Goal: Transaction & Acquisition: Purchase product/service

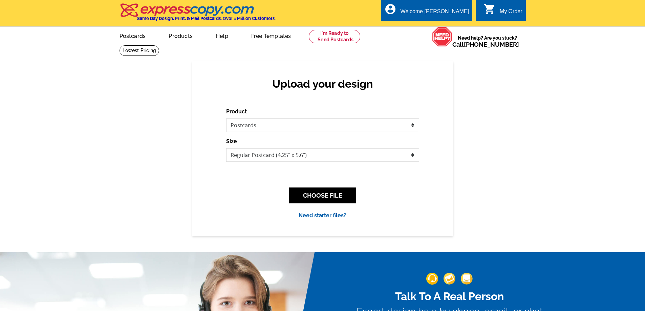
select select "1"
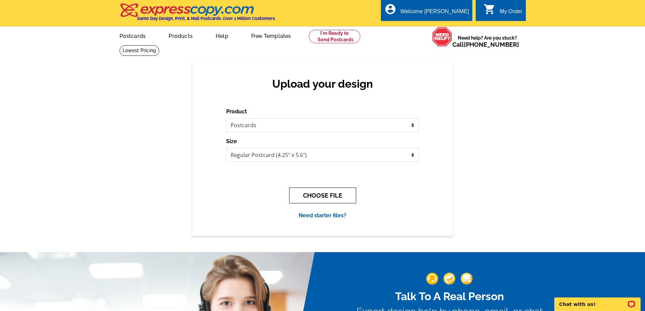
click at [334, 196] on button "CHOOSE FILE" at bounding box center [322, 196] width 67 height 16
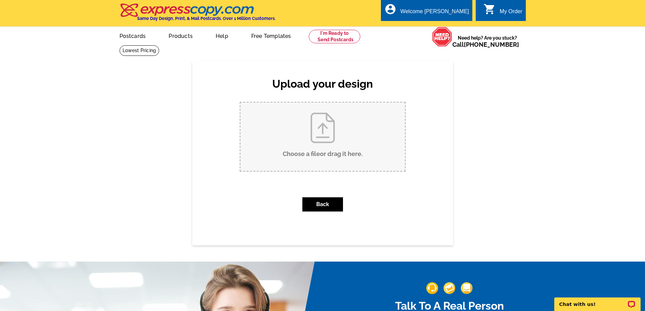
click at [324, 151] on input "Choose a file or drag it here ." at bounding box center [323, 137] width 165 height 68
type input "C:\fakepath\condo (5.6 x 4.25 in) (1).pdf"
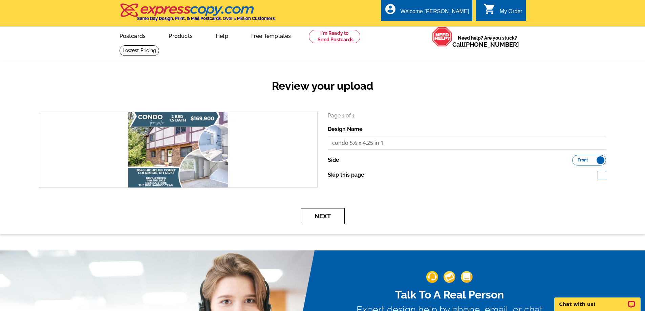
click at [321, 220] on button "Next" at bounding box center [323, 216] width 44 height 16
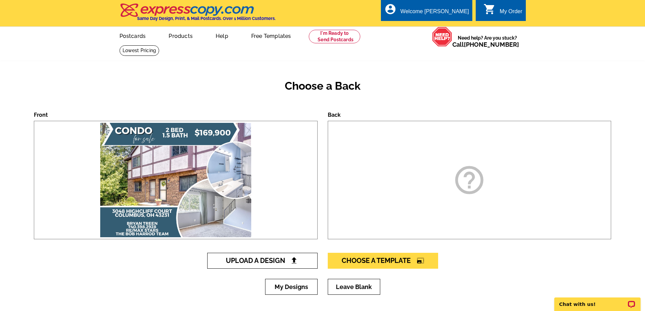
click at [297, 262] on img at bounding box center [294, 260] width 7 height 7
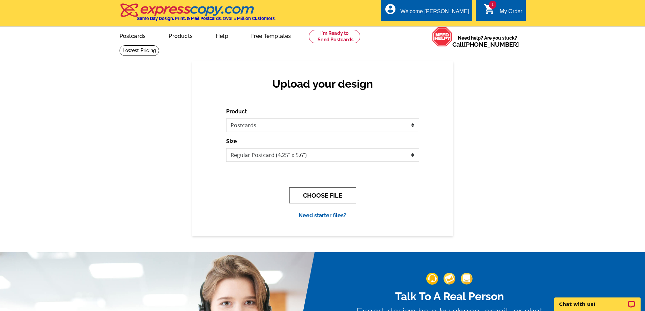
click at [313, 195] on button "CHOOSE FILE" at bounding box center [322, 196] width 67 height 16
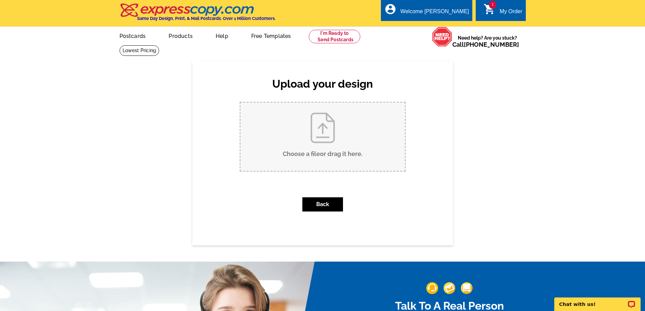
click at [332, 147] on input "Choose a file or drag it here ." at bounding box center [323, 137] width 165 height 68
type input "C:\fakepath\condo (5.6 x 4.25 in).pdf"
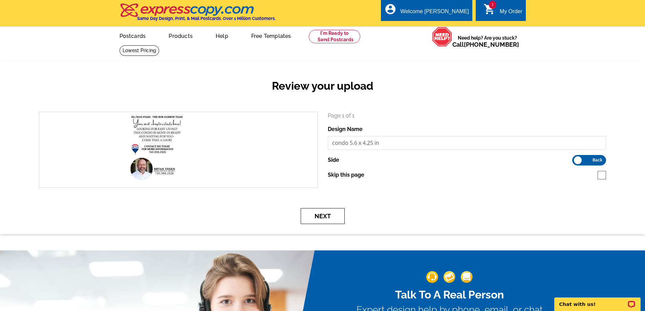
click at [325, 218] on button "Next" at bounding box center [323, 216] width 44 height 16
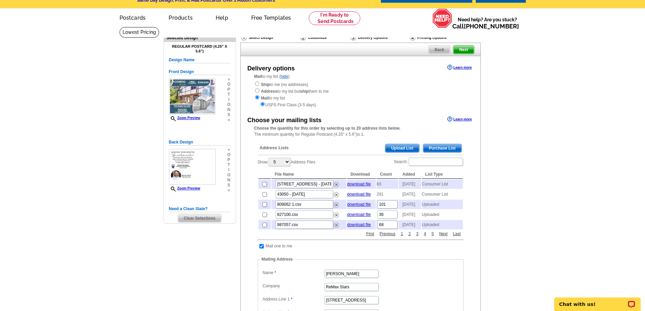
scroll to position [34, 0]
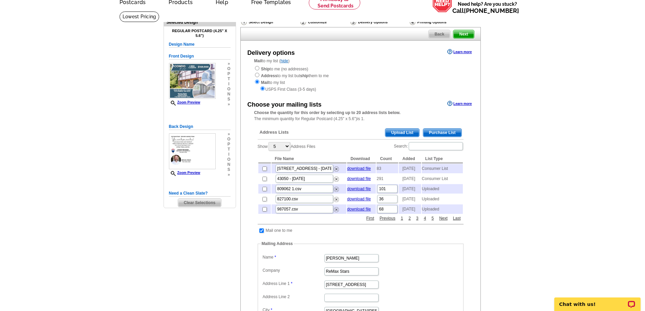
click at [431, 131] on span "Purchase List" at bounding box center [442, 133] width 38 height 8
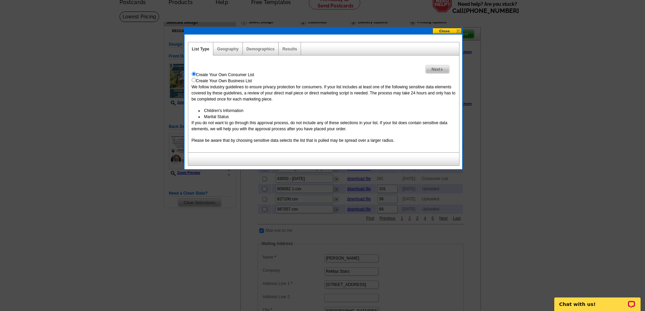
click at [438, 69] on span "Next" at bounding box center [437, 69] width 23 height 8
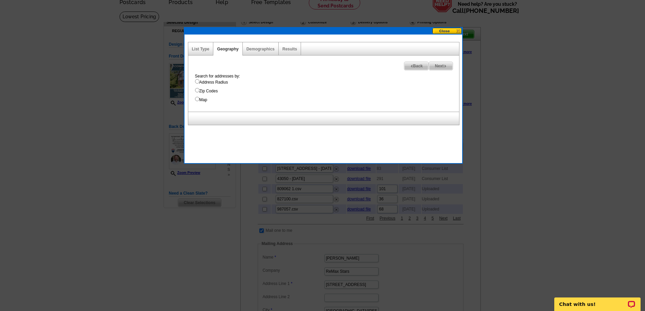
click at [196, 80] on input "Address Radius" at bounding box center [197, 81] width 4 height 4
radio input "true"
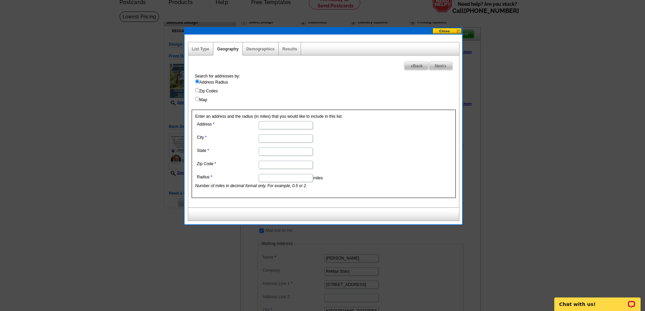
click at [197, 99] on input "Map" at bounding box center [197, 99] width 4 height 4
radio input "true"
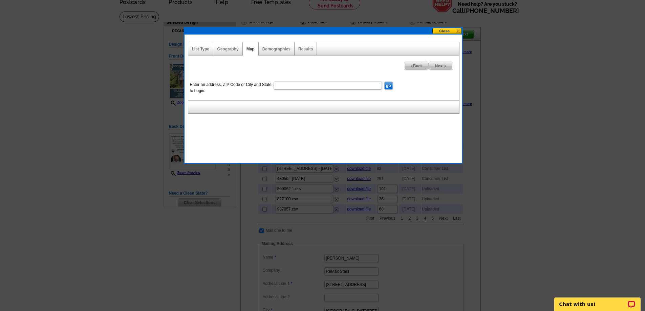
click at [292, 86] on input "Enter an address, ZIP Code or City and State to begin." at bounding box center [328, 86] width 108 height 8
type input "43231"
click at [384, 82] on input "go" at bounding box center [388, 86] width 8 height 8
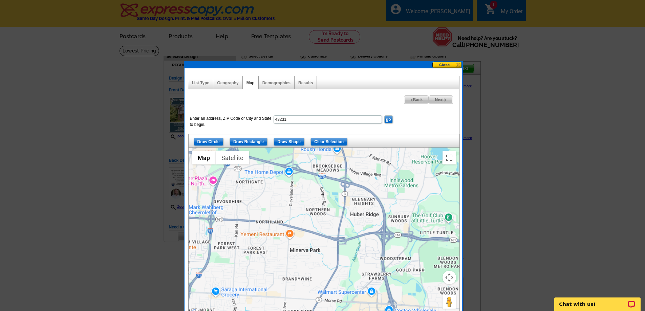
click at [370, 259] on div at bounding box center [324, 232] width 271 height 169
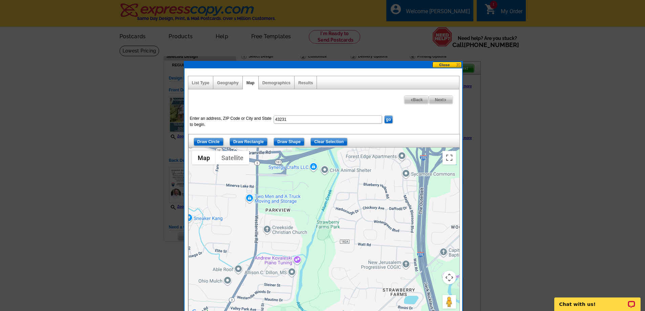
click at [275, 118] on input "43231" at bounding box center [328, 120] width 108 height 8
type input "highcliff court43231"
click at [384, 116] on input "go" at bounding box center [388, 120] width 8 height 8
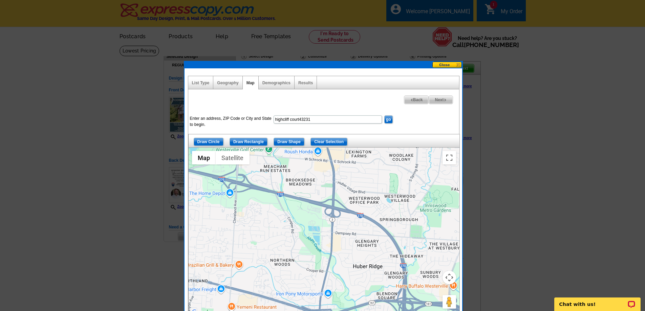
drag, startPoint x: 364, startPoint y: 253, endPoint x: 315, endPoint y: 243, distance: 50.4
click at [315, 243] on div at bounding box center [324, 232] width 271 height 169
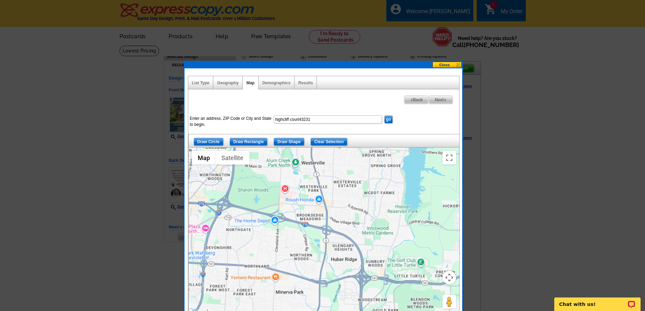
drag, startPoint x: 354, startPoint y: 235, endPoint x: 355, endPoint y: 244, distance: 9.2
click at [355, 244] on div at bounding box center [324, 232] width 271 height 169
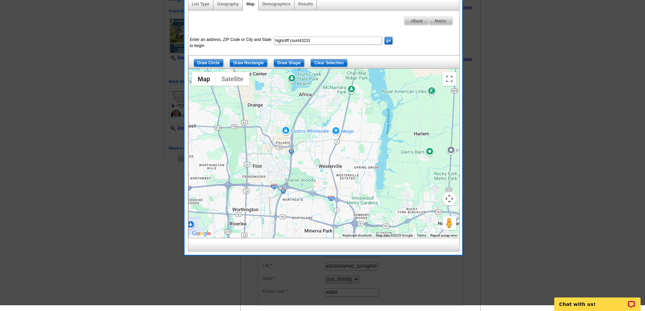
drag, startPoint x: 366, startPoint y: 195, endPoint x: 363, endPoint y: 220, distance: 24.9
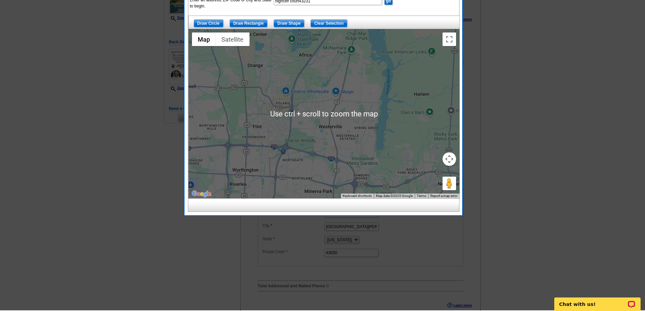
scroll to position [85, 0]
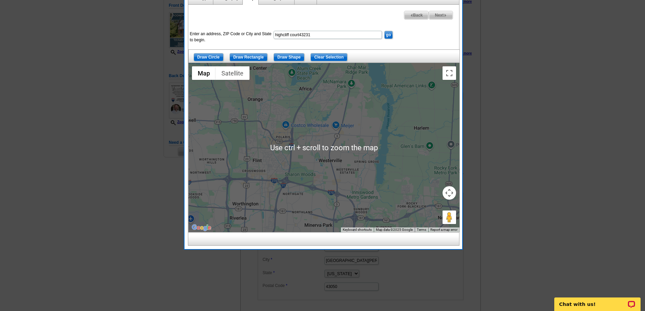
click at [356, 163] on div at bounding box center [324, 147] width 271 height 169
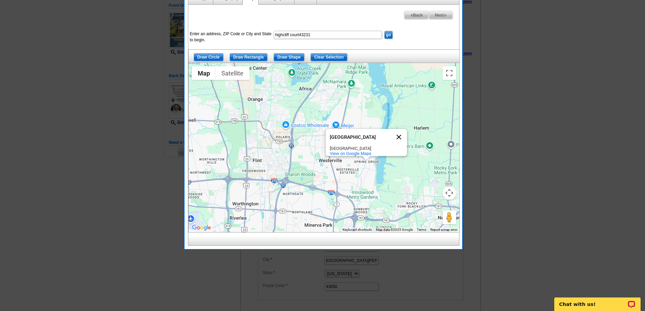
click at [399, 131] on button "Close" at bounding box center [399, 137] width 16 height 16
click at [213, 55] on input "Draw Circle" at bounding box center [209, 57] width 30 height 8
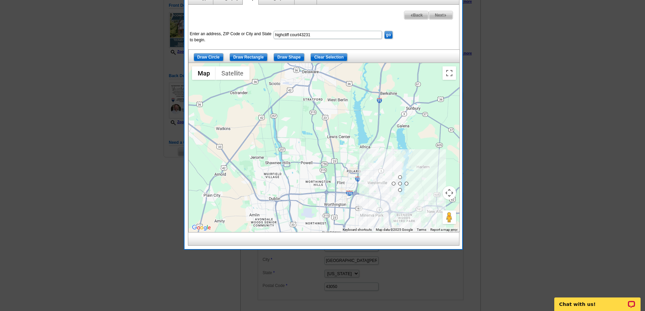
drag, startPoint x: 401, startPoint y: 186, endPoint x: 394, endPoint y: 176, distance: 11.4
click at [408, 15] on span "Back" at bounding box center [416, 15] width 24 height 8
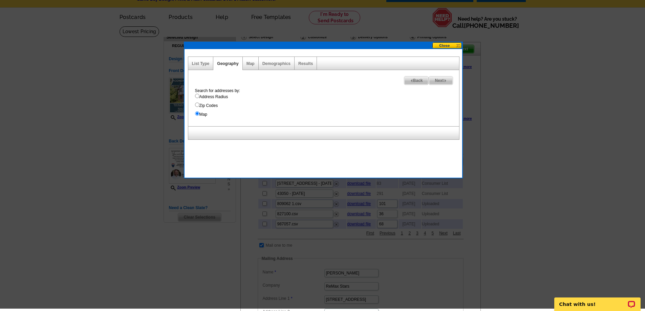
scroll to position [17, 0]
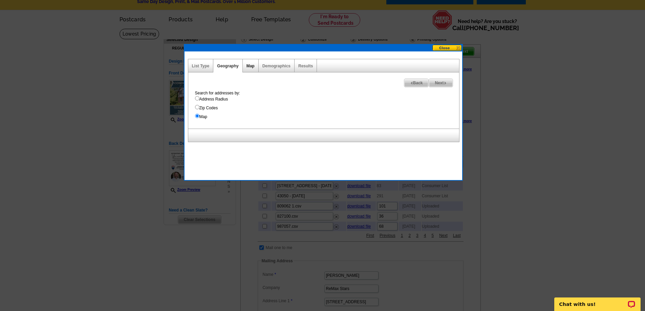
click at [252, 65] on link "Map" at bounding box center [251, 66] width 8 height 5
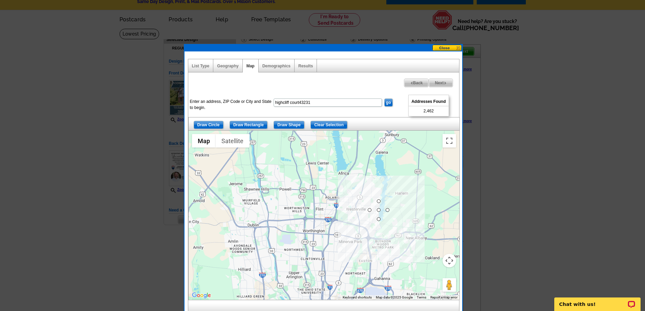
drag, startPoint x: 358, startPoint y: 237, endPoint x: 336, endPoint y: 195, distance: 47.3
click at [336, 195] on div at bounding box center [324, 215] width 271 height 169
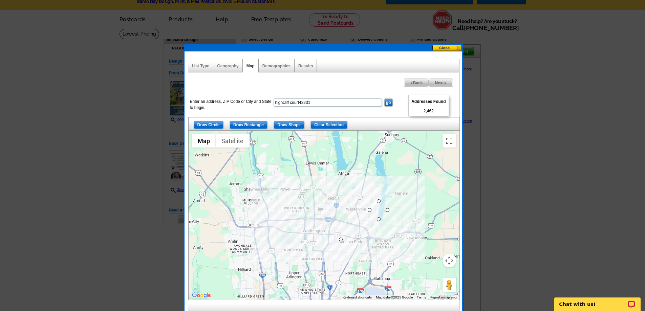
drag, startPoint x: 379, startPoint y: 210, endPoint x: 340, endPoint y: 240, distance: 48.6
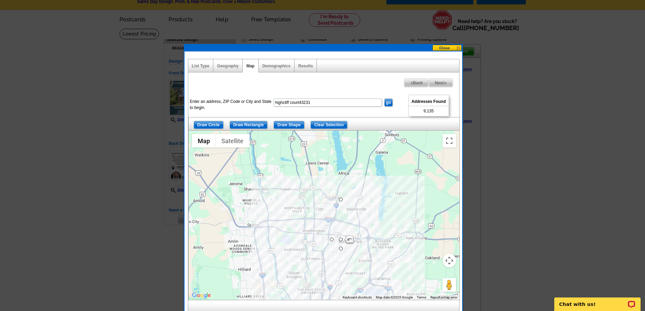
drag, startPoint x: 340, startPoint y: 229, endPoint x: 349, endPoint y: 198, distance: 32.7
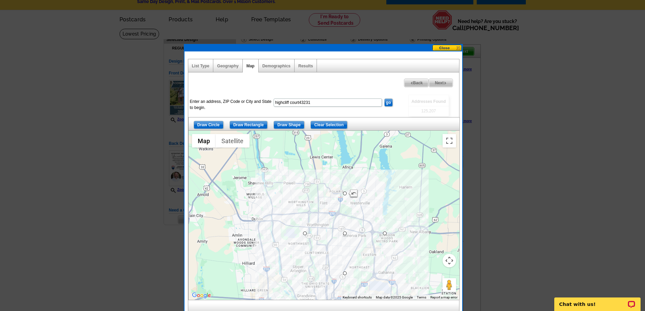
drag, startPoint x: 356, startPoint y: 224, endPoint x: 360, endPoint y: 216, distance: 9.1
click at [360, 216] on div at bounding box center [324, 215] width 271 height 169
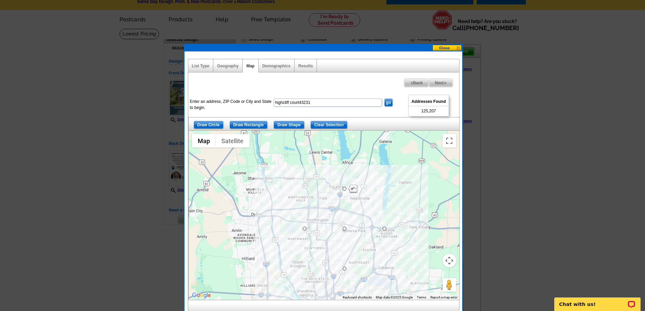
drag, startPoint x: 356, startPoint y: 234, endPoint x: 356, endPoint y: 228, distance: 6.4
click at [356, 228] on div at bounding box center [324, 215] width 271 height 169
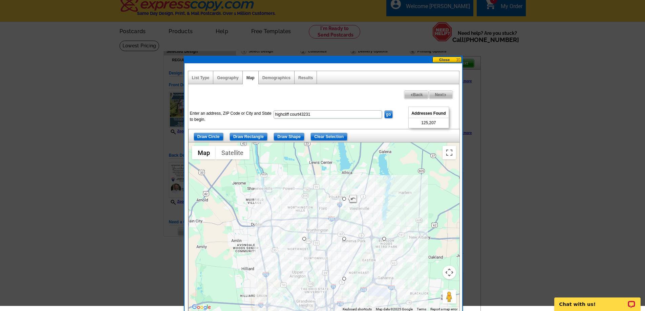
scroll to position [0, 0]
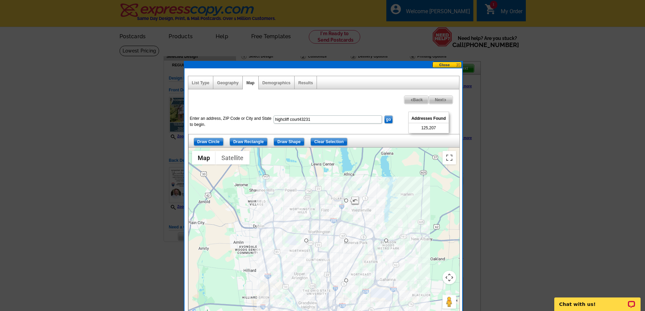
drag, startPoint x: 369, startPoint y: 223, endPoint x: 371, endPoint y: 218, distance: 4.5
click at [371, 218] on div at bounding box center [324, 232] width 271 height 169
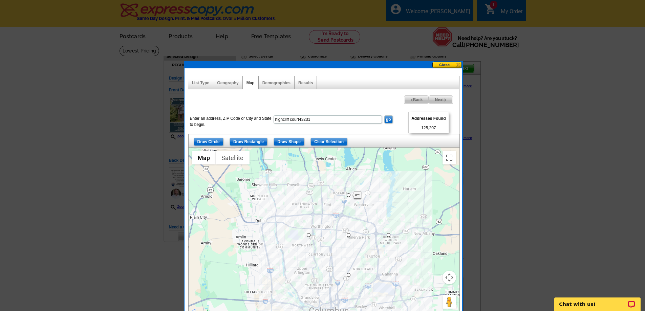
drag, startPoint x: 345, startPoint y: 198, endPoint x: 347, endPoint y: 191, distance: 7.2
click at [347, 191] on div at bounding box center [324, 232] width 271 height 169
drag, startPoint x: 349, startPoint y: 195, endPoint x: 355, endPoint y: 186, distance: 10.6
click at [445, 99] on img at bounding box center [445, 100] width 3 height 3
select select
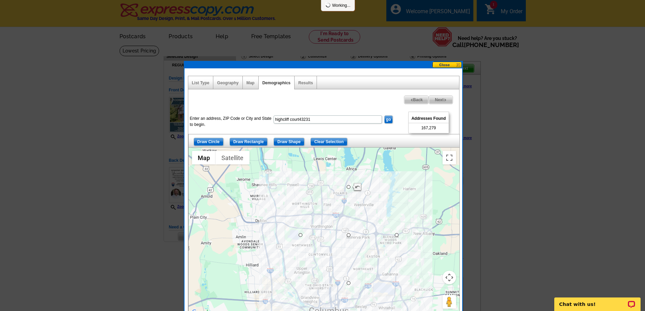
select select
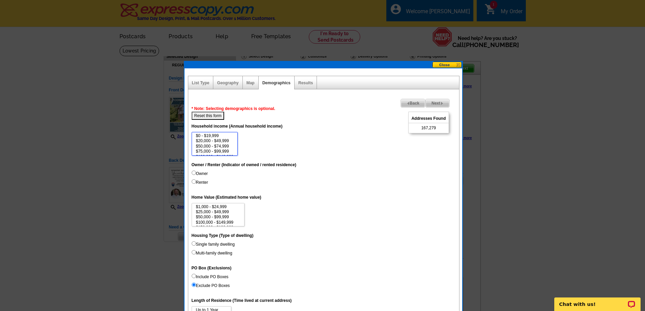
select select "50000-74999"
click at [221, 146] on option "$50,000 - $74,999" at bounding box center [214, 146] width 39 height 5
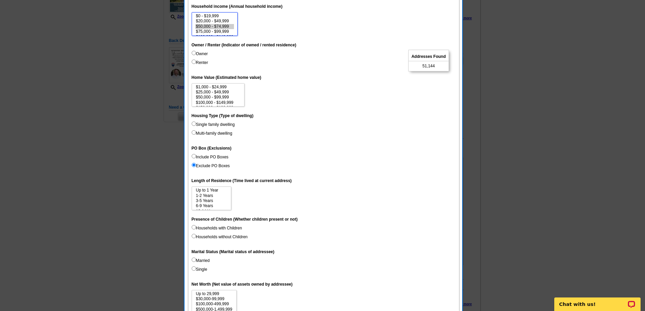
scroll to position [135, 0]
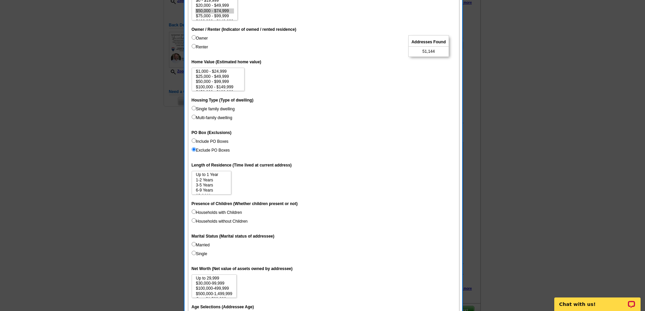
click at [194, 221] on input "Households without Children" at bounding box center [194, 220] width 4 height 4
radio input "true"
click at [194, 210] on input "Households with Children" at bounding box center [194, 212] width 4 height 4
radio input "true"
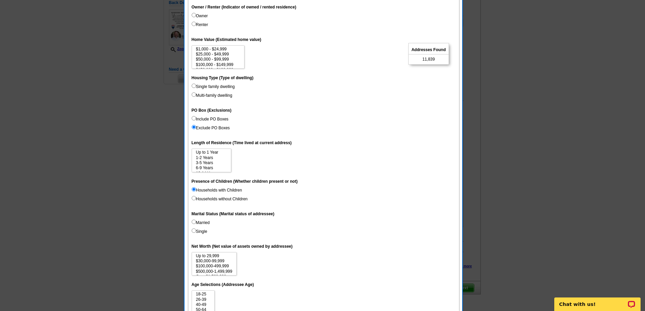
scroll to position [169, 0]
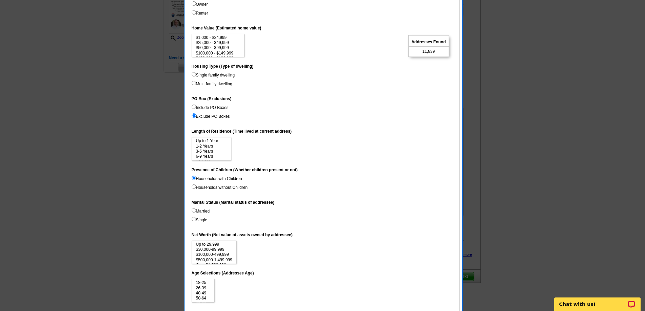
click at [193, 177] on input "Households with Children" at bounding box center [194, 178] width 4 height 4
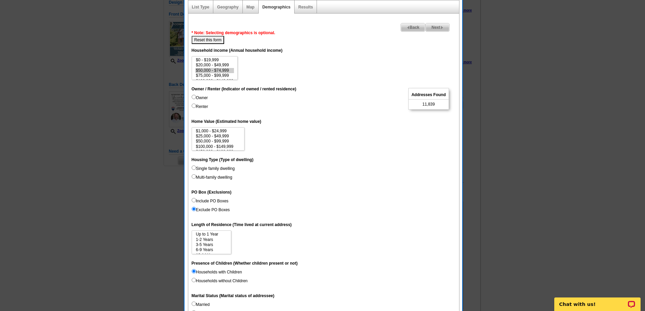
scroll to position [0, 0]
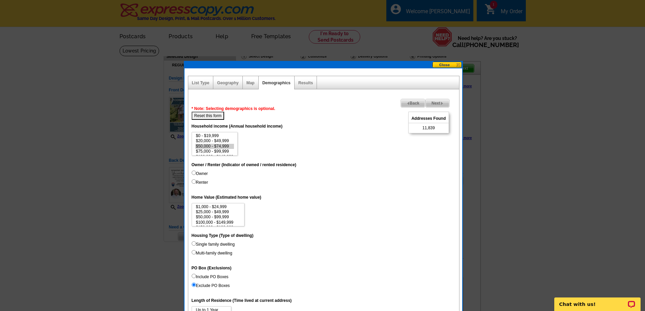
click at [213, 115] on button "Reset this form" at bounding box center [208, 116] width 33 height 8
select select
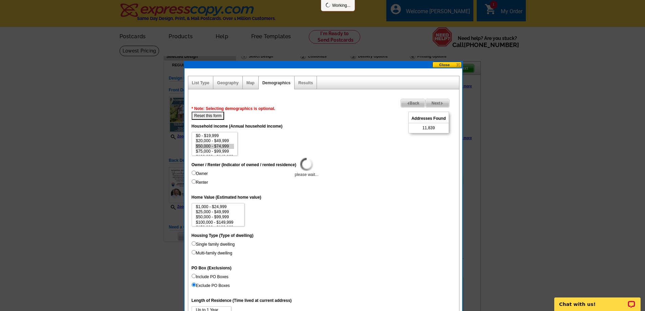
select select
click at [223, 145] on option "$50,000 - $74,999" at bounding box center [214, 146] width 39 height 5
select select "75000-99999"
click at [220, 152] on option "$75,000 - $99,999" at bounding box center [214, 151] width 39 height 5
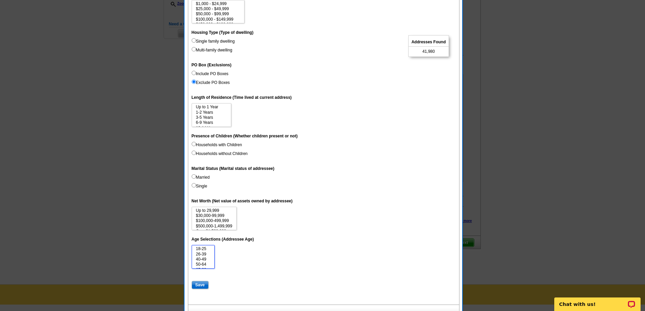
select select "50-64"
click at [204, 265] on option "50-64" at bounding box center [203, 264] width 16 height 5
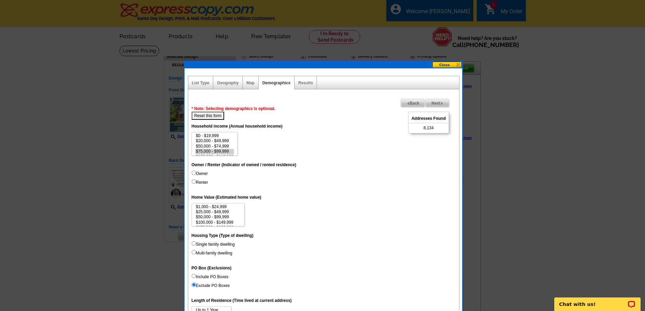
click at [195, 181] on input "Renter" at bounding box center [194, 182] width 4 height 4
radio input "true"
click at [194, 172] on input "Owner" at bounding box center [194, 173] width 4 height 4
radio input "true"
click at [214, 223] on option "$100,000 - $149,999" at bounding box center [218, 222] width 46 height 5
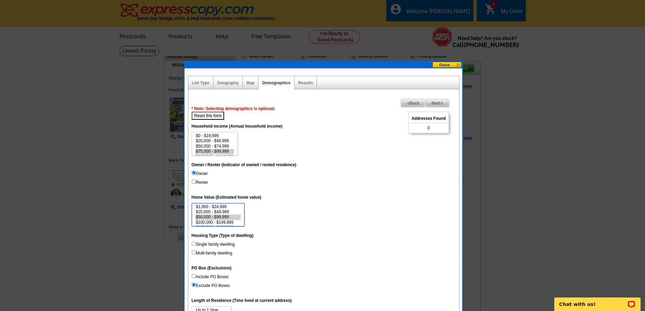
click at [226, 218] on option "$50,000 - $99,999" at bounding box center [218, 217] width 46 height 5
click at [230, 214] on option "$150,000 - $199,999" at bounding box center [218, 214] width 46 height 5
select select "200000-299999"
click at [229, 220] on option "$200,000 - $299,999" at bounding box center [218, 219] width 46 height 5
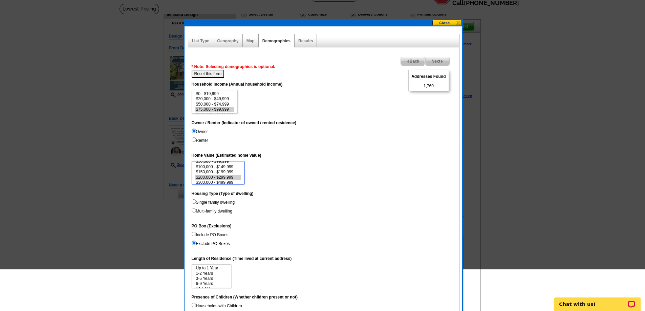
scroll to position [0, 0]
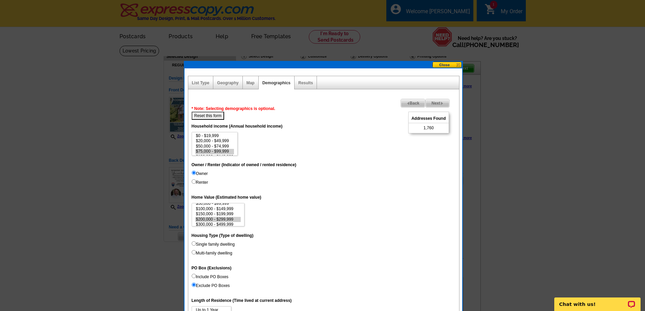
click at [209, 116] on button "Reset this form" at bounding box center [208, 116] width 33 height 8
select select
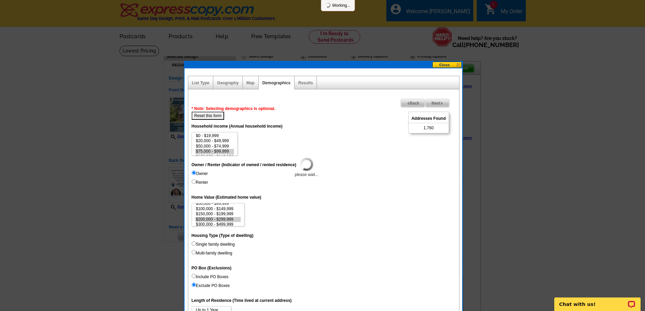
select select
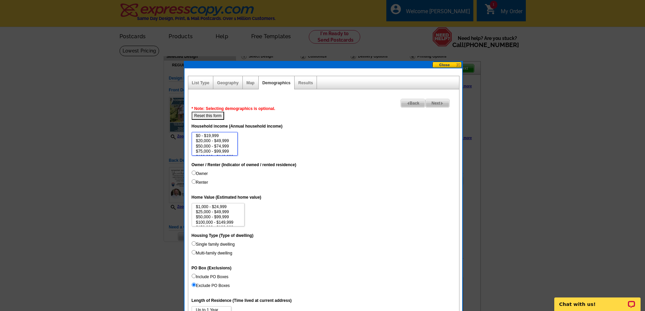
select select "50000-74999"
click at [220, 147] on option "$50,000 - $74,999" at bounding box center [214, 146] width 39 height 5
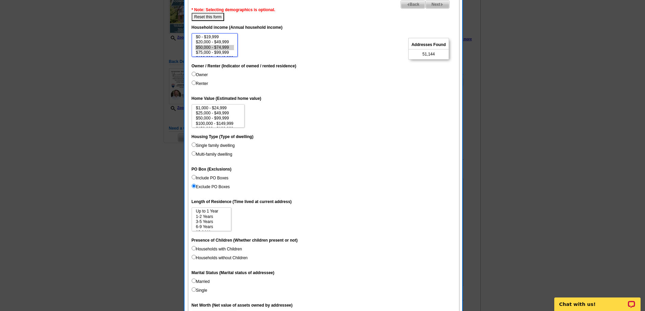
scroll to position [102, 0]
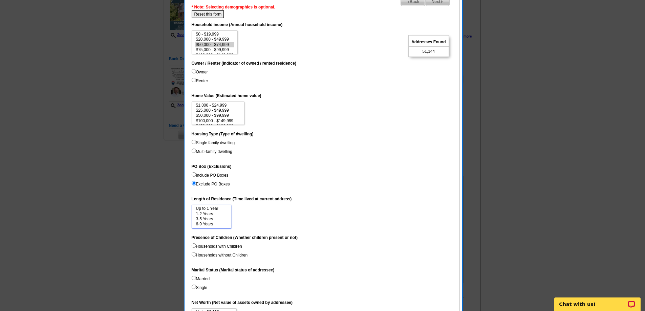
select select "1-2"
click at [212, 213] on option "1-2 Years" at bounding box center [211, 214] width 32 height 5
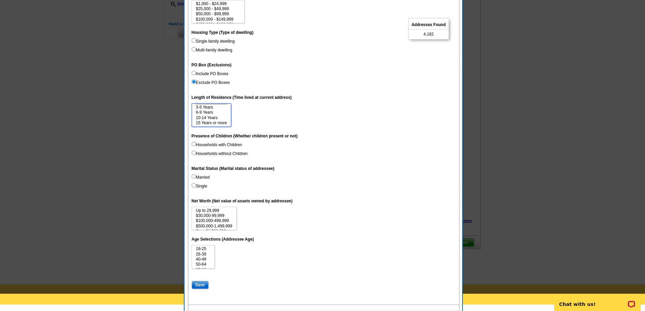
scroll to position [169, 0]
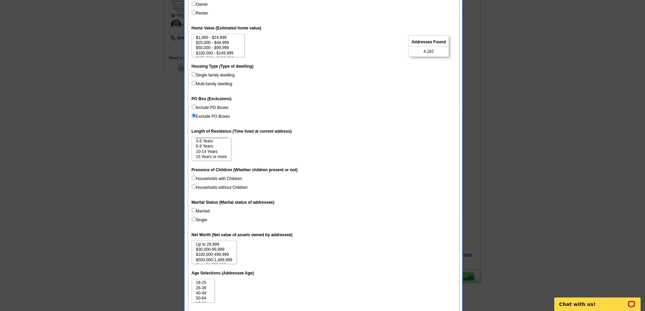
click at [193, 220] on input "Single" at bounding box center [194, 219] width 4 height 4
radio input "true"
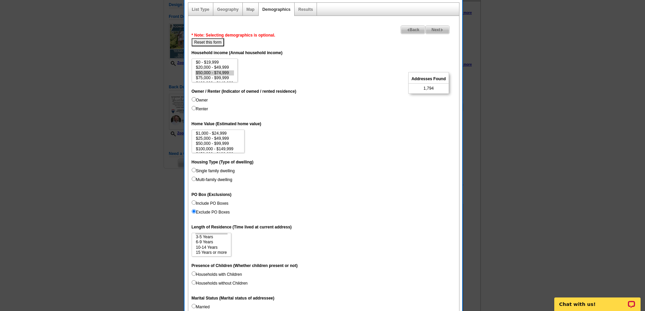
scroll to position [68, 0]
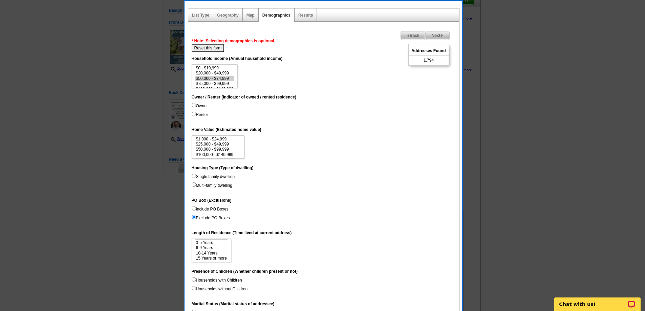
click at [194, 113] on input "Renter" at bounding box center [194, 114] width 4 height 4
radio input "true"
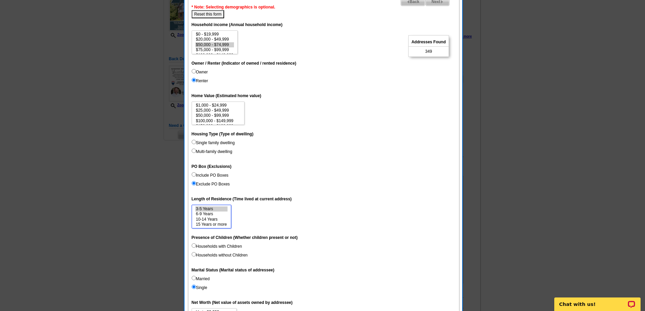
click at [212, 209] on option "3-5 Years" at bounding box center [211, 209] width 32 height 5
click at [210, 224] on option "6-9 Years" at bounding box center [211, 224] width 32 height 5
click at [211, 218] on option "3-5 Years" at bounding box center [211, 219] width 32 height 5
select select "1-2"
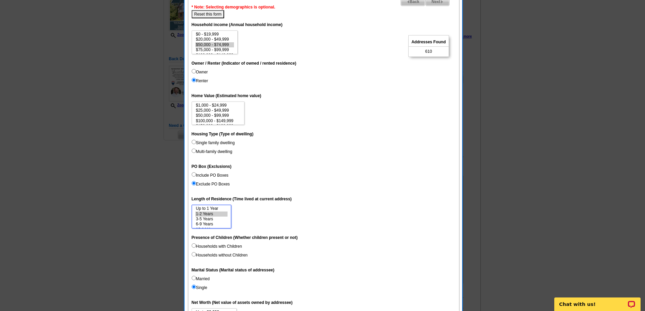
click at [211, 213] on option "1-2 Years" at bounding box center [211, 214] width 32 height 5
click at [194, 71] on input "Owner" at bounding box center [194, 71] width 4 height 4
radio input "true"
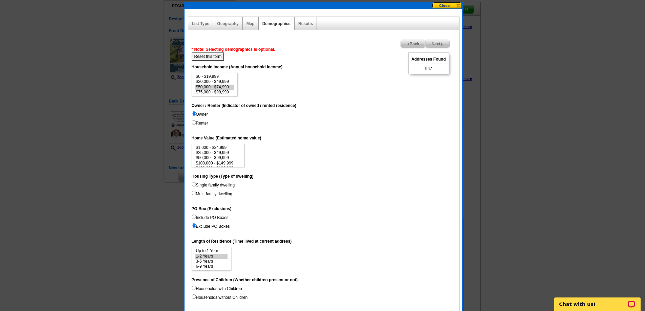
scroll to position [34, 0]
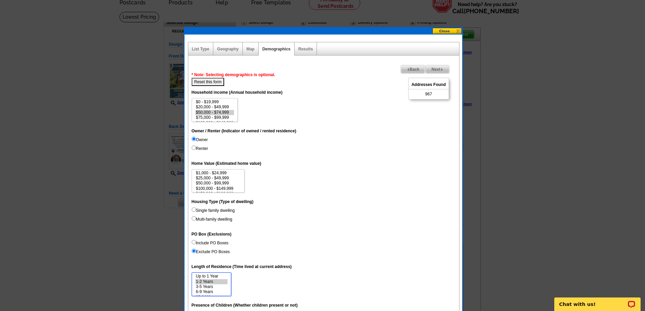
select select "3-5"
click at [210, 287] on option "3-5 Years" at bounding box center [211, 287] width 32 height 5
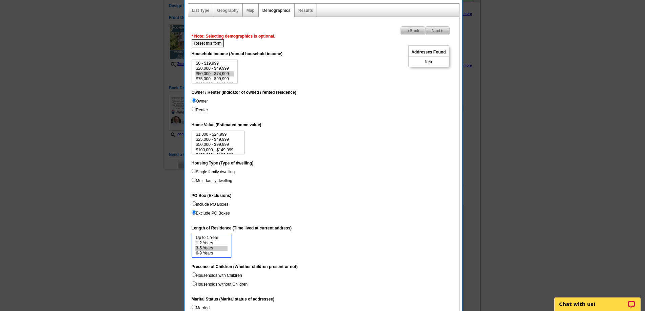
scroll to position [68, 0]
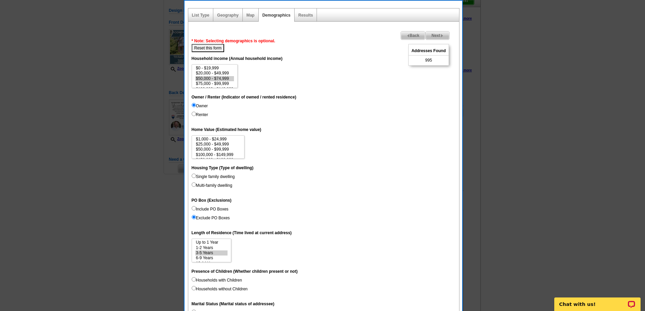
click at [192, 208] on input "Include PO Boxes" at bounding box center [194, 208] width 4 height 4
radio input "true"
click at [193, 217] on input "Exclude PO Boxes" at bounding box center [194, 217] width 4 height 4
radio input "true"
click at [193, 114] on input "Renter" at bounding box center [194, 114] width 4 height 4
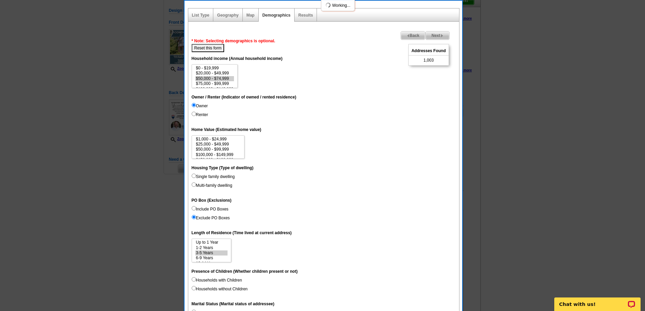
radio input "true"
click at [193, 208] on input "Include PO Boxes" at bounding box center [194, 208] width 4 height 4
radio input "true"
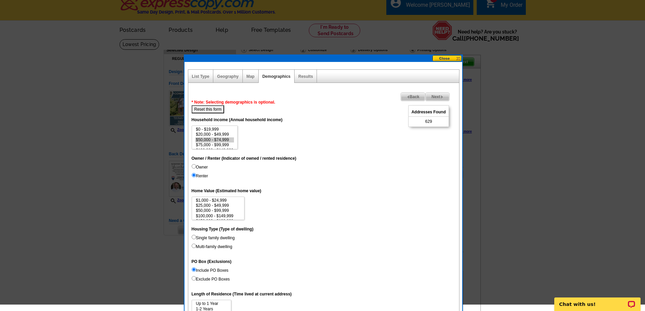
scroll to position [0, 0]
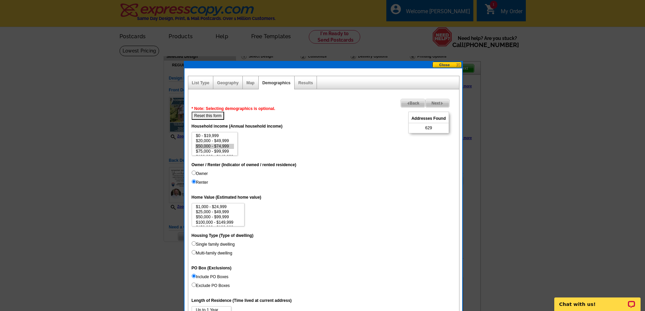
click at [214, 117] on button "Reset this form" at bounding box center [208, 116] width 33 height 8
select select
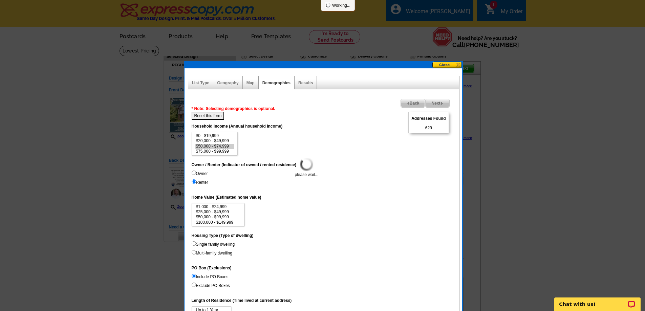
select select
select select "75000-99999"
click at [226, 151] on option "$75,000 - $99,999" at bounding box center [214, 151] width 39 height 5
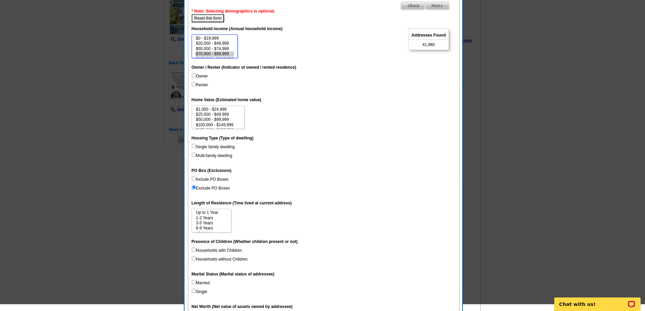
scroll to position [102, 0]
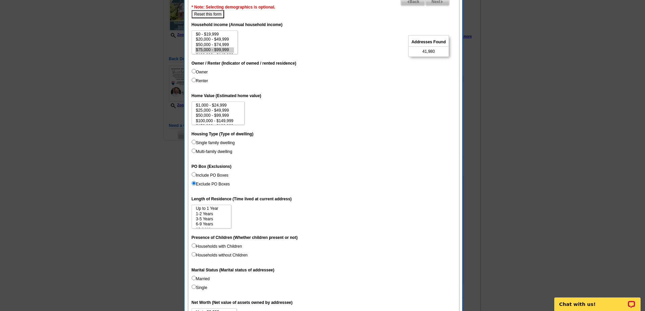
click at [194, 175] on input "Include PO Boxes" at bounding box center [194, 174] width 4 height 4
radio input "true"
click at [193, 183] on input "Exclude PO Boxes" at bounding box center [194, 183] width 4 height 4
radio input "true"
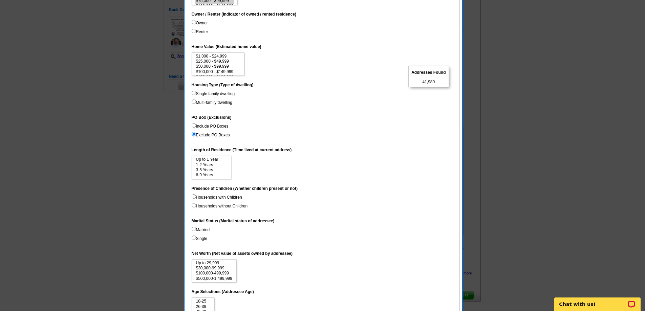
scroll to position [135, 0]
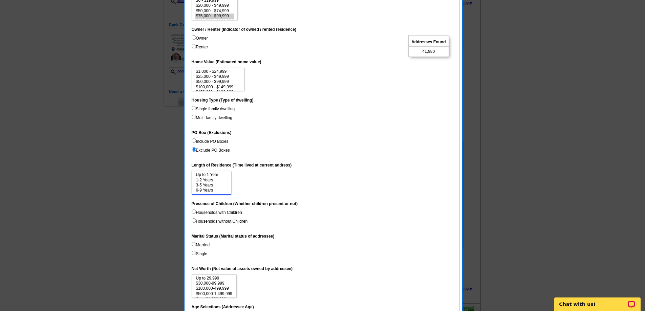
select select "3-5"
click at [205, 185] on option "3-5 Years" at bounding box center [211, 185] width 32 height 5
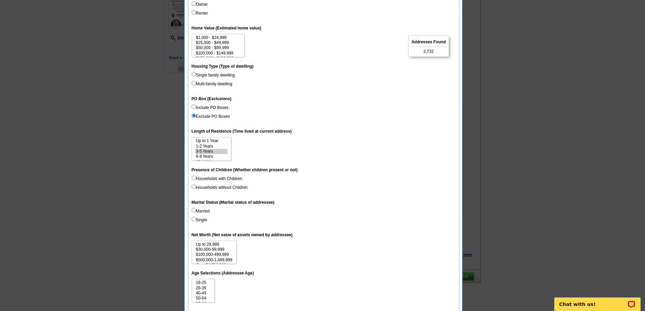
click at [194, 219] on input "Single" at bounding box center [194, 219] width 4 height 4
radio input "true"
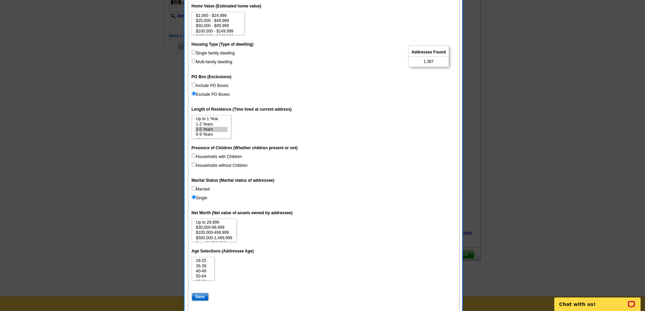
scroll to position [203, 0]
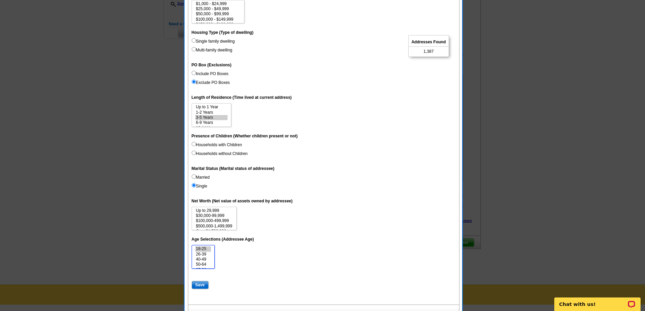
click at [204, 248] on option "18-25" at bounding box center [203, 249] width 16 height 5
click at [204, 255] on option "26-39" at bounding box center [203, 254] width 16 height 5
click at [205, 259] on option "40-49" at bounding box center [203, 259] width 16 height 5
click at [206, 263] on option "50-64" at bounding box center [203, 264] width 16 height 5
select select "26-39"
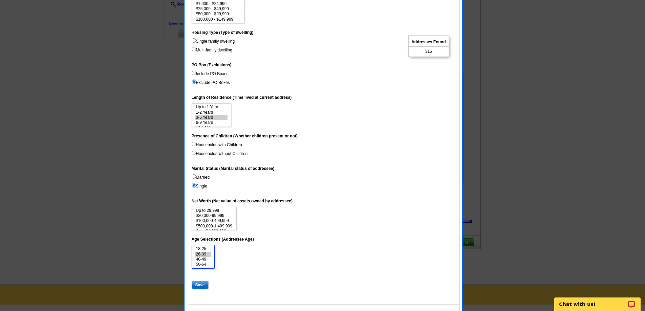
click at [206, 256] on option "26-39" at bounding box center [203, 254] width 16 height 5
click at [202, 284] on input "Save" at bounding box center [200, 285] width 17 height 8
select select
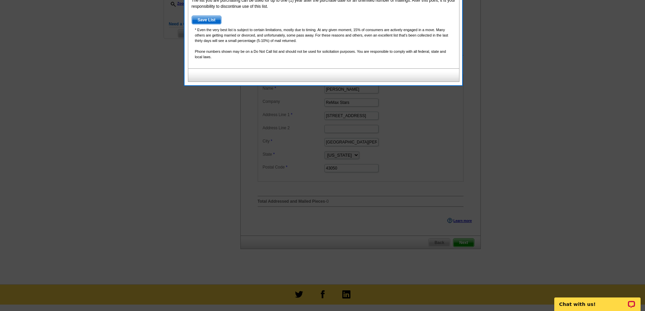
click at [203, 19] on span "Save List" at bounding box center [206, 20] width 29 height 8
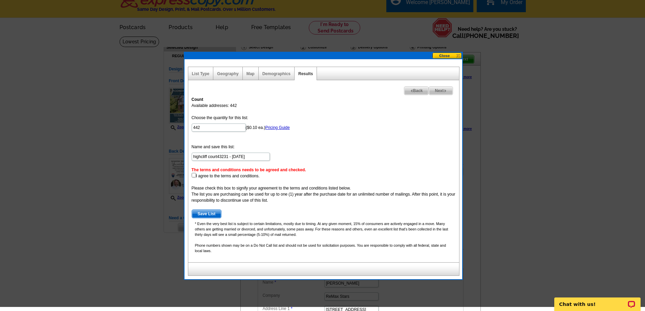
scroll to position [0, 0]
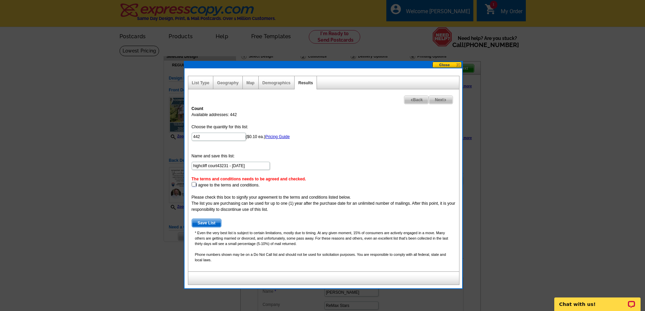
click at [193, 184] on input "checkbox" at bounding box center [194, 184] width 4 height 4
checkbox input "true"
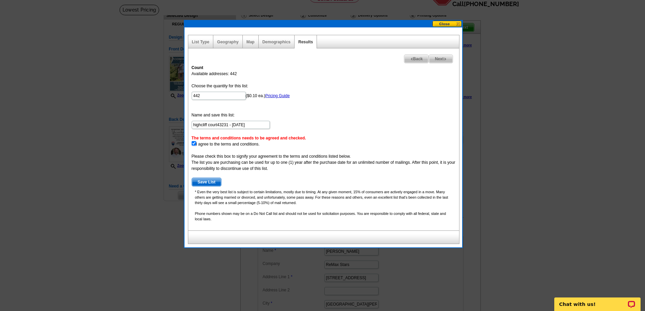
scroll to position [34, 0]
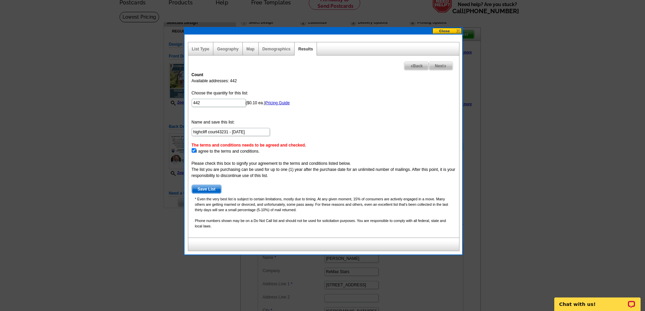
click at [441, 66] on span "Next" at bounding box center [440, 66] width 23 height 8
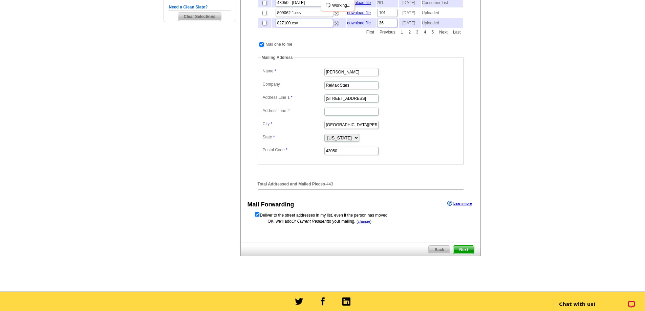
scroll to position [237, 0]
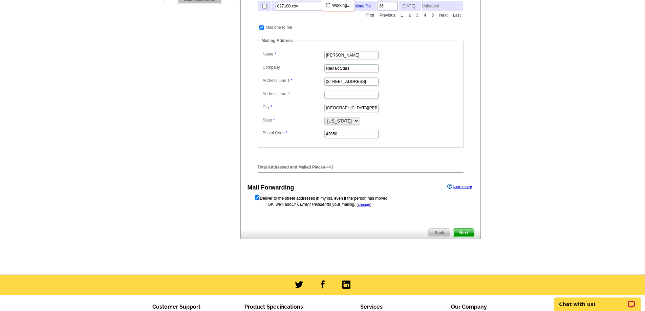
click at [464, 237] on span "Next" at bounding box center [464, 233] width 20 height 8
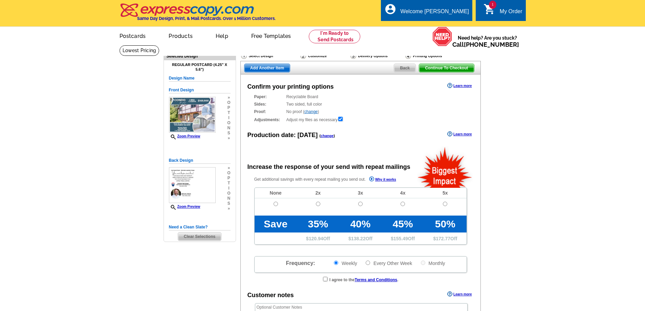
radio input "false"
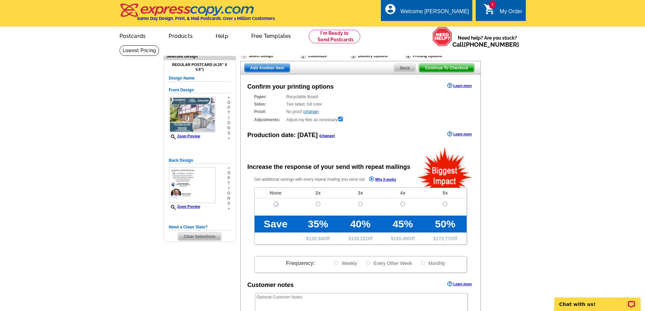
click at [275, 204] on input "radio" at bounding box center [276, 204] width 4 height 4
radio input "true"
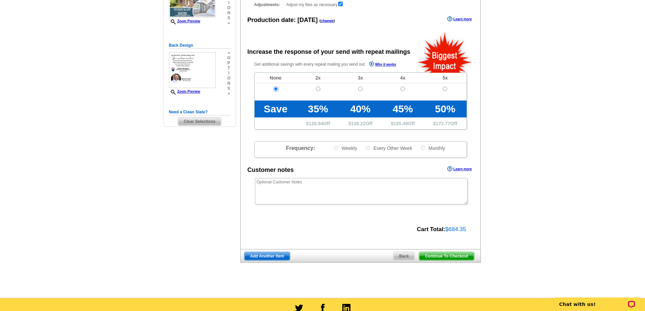
scroll to position [135, 0]
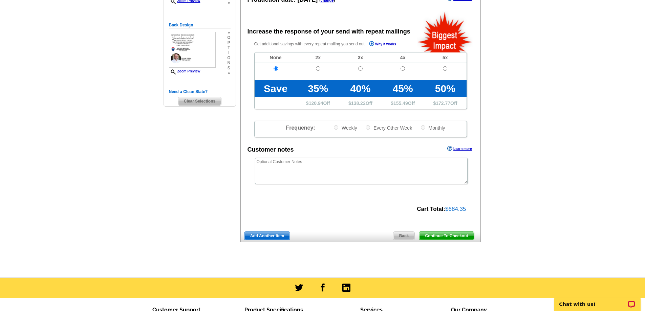
click at [442, 237] on span "Continue To Checkout" at bounding box center [446, 236] width 55 height 8
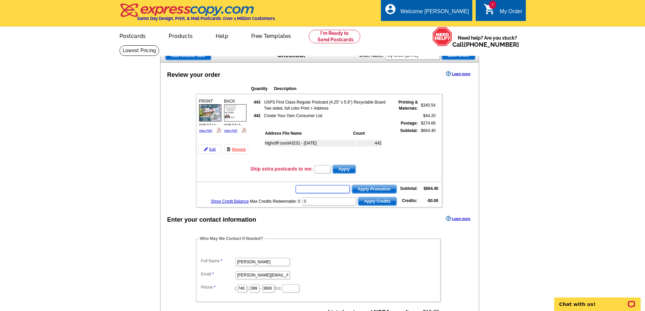
click at [312, 189] on input "text" at bounding box center [323, 189] width 54 height 8
type input "grow0825"
click at [377, 187] on span "Apply Promotion" at bounding box center [374, 189] width 44 height 8
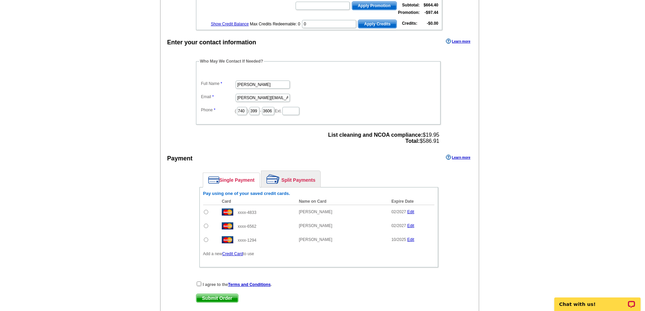
scroll to position [203, 0]
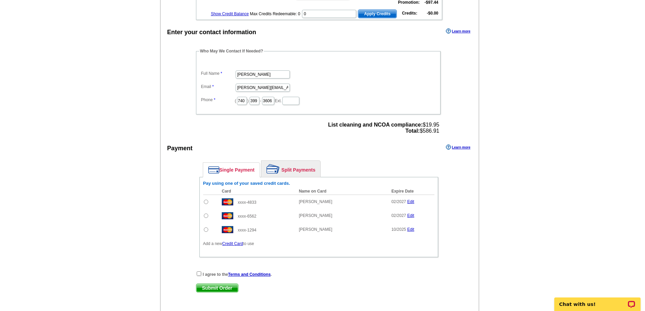
click at [205, 202] on input "radio" at bounding box center [206, 202] width 4 height 4
radio input "true"
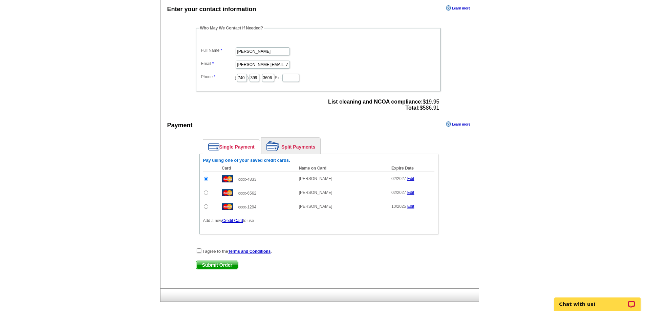
scroll to position [237, 0]
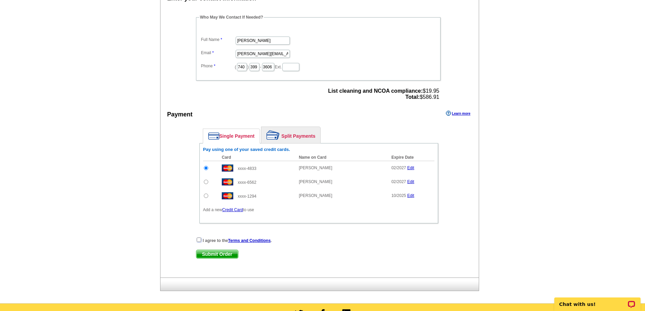
click at [199, 240] on input "checkbox" at bounding box center [199, 240] width 4 height 4
checkbox input "true"
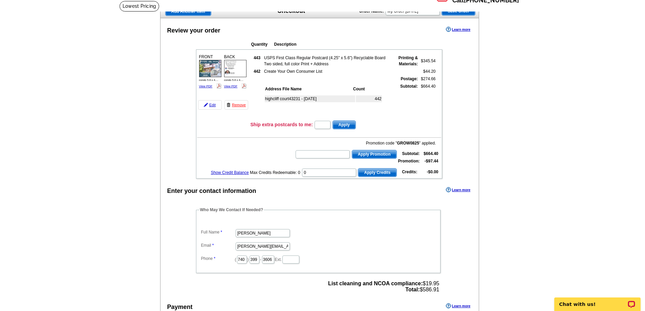
scroll to position [0, 0]
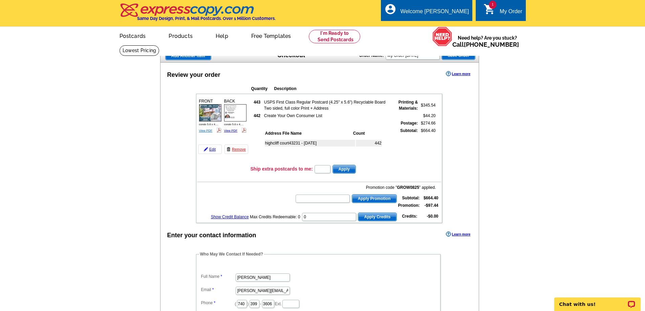
click at [204, 130] on link "View PDF" at bounding box center [206, 130] width 14 height 3
click at [232, 131] on link "View PDF" at bounding box center [231, 130] width 14 height 3
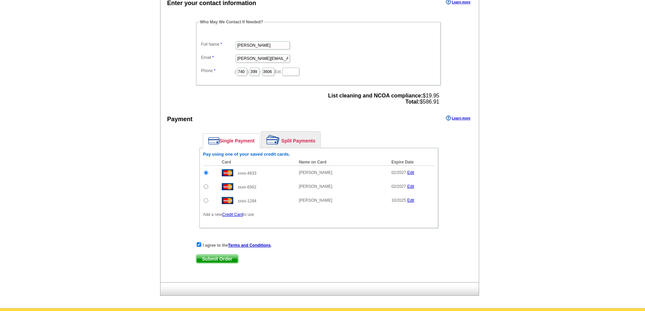
scroll to position [237, 0]
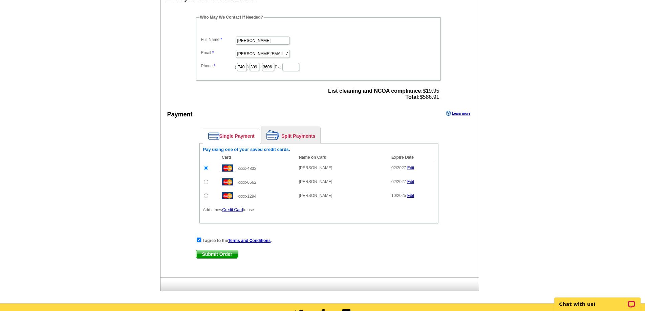
click at [228, 255] on span "Submit Order" at bounding box center [217, 254] width 42 height 8
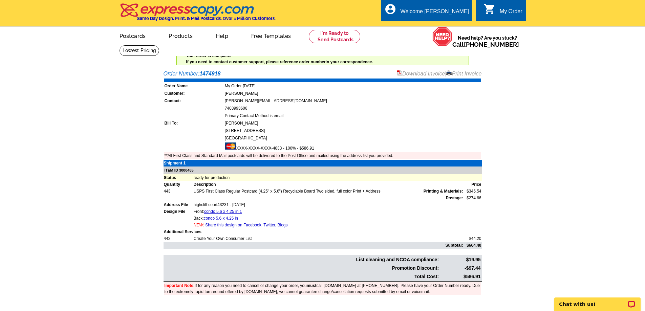
click at [468, 74] on link "Print Invoice" at bounding box center [463, 74] width 35 height 6
